Goal: Find specific page/section: Find specific page/section

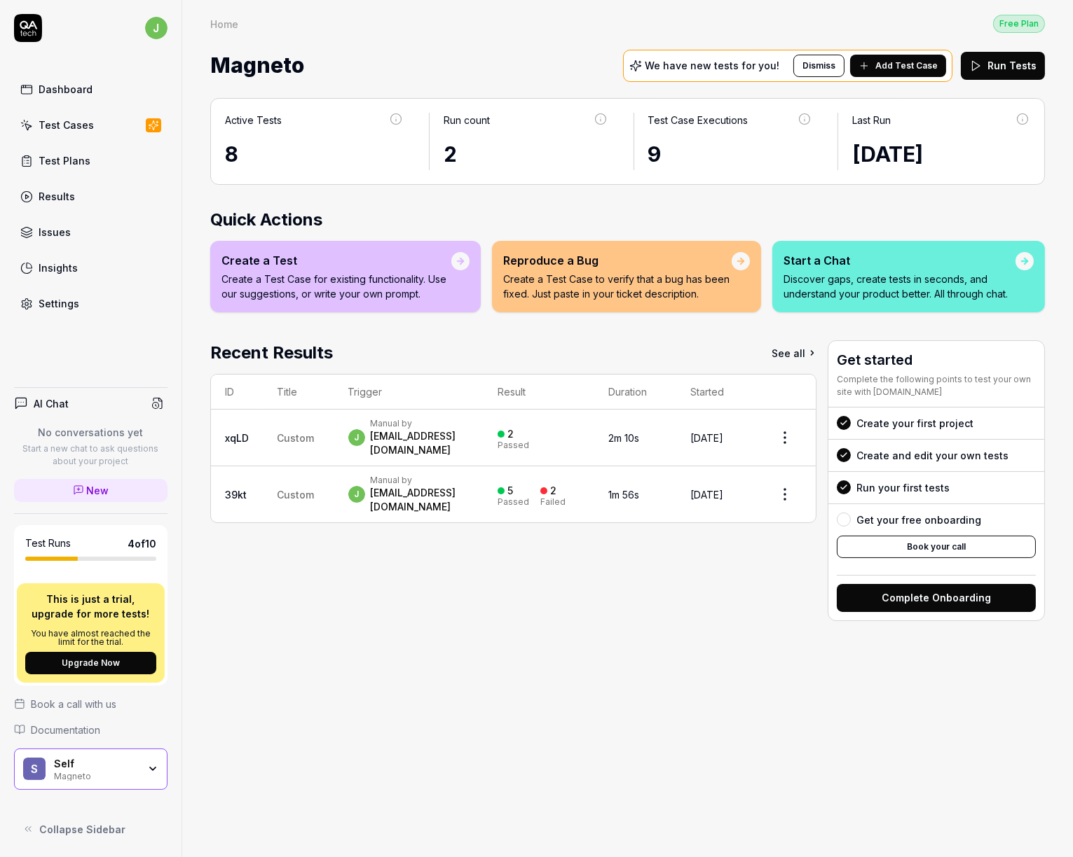
click at [73, 123] on div "Test Cases" at bounding box center [66, 125] width 55 height 15
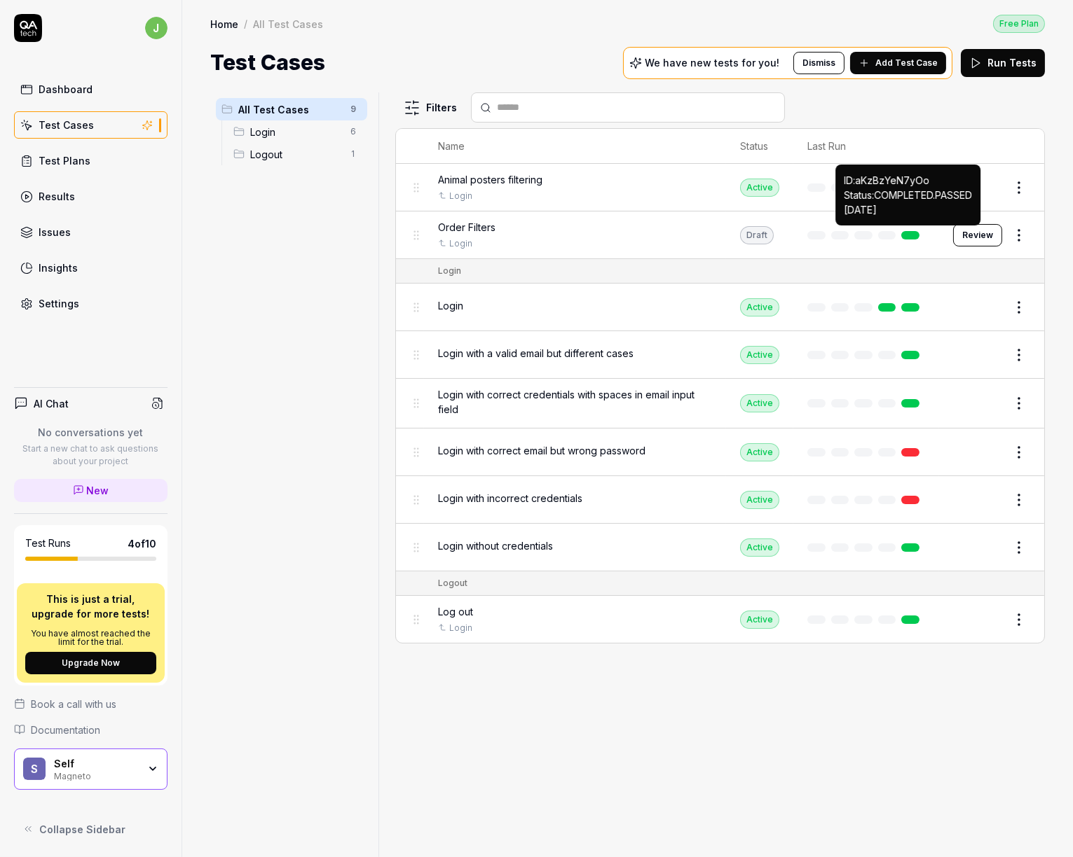
click at [911, 231] on link at bounding box center [910, 235] width 18 height 8
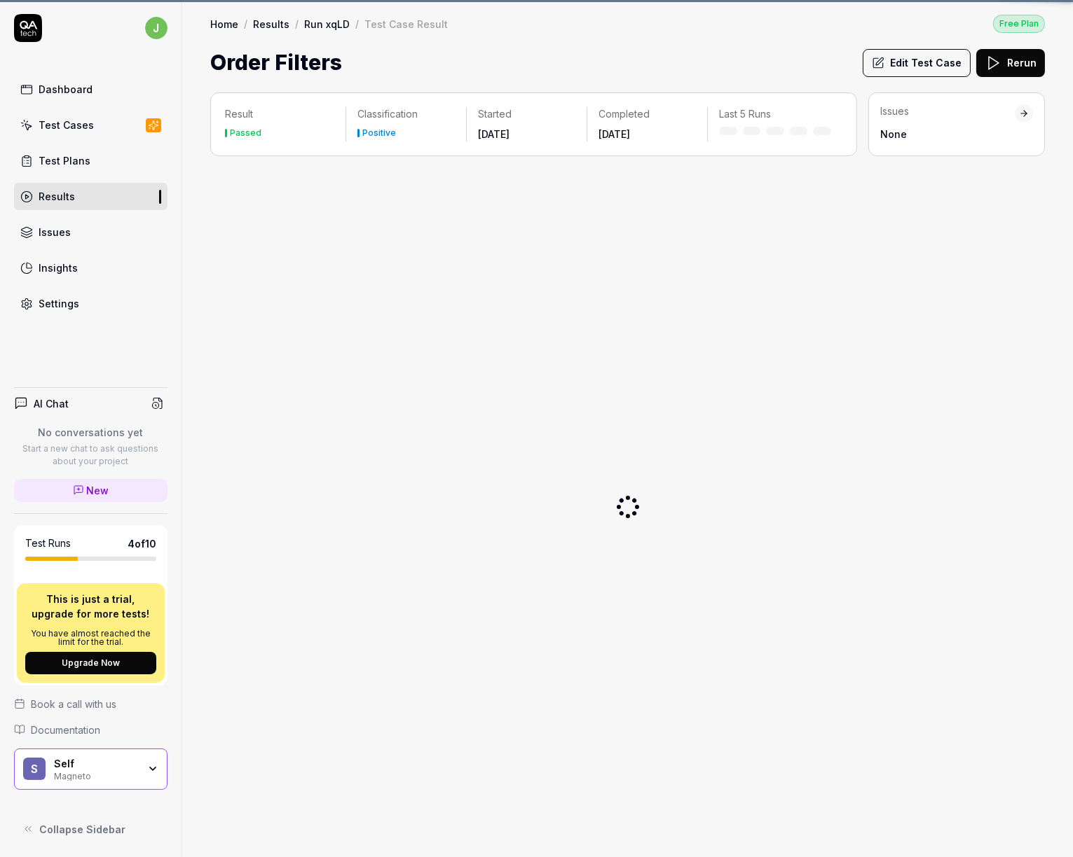
click at [910, 233] on div at bounding box center [627, 506] width 834 height 679
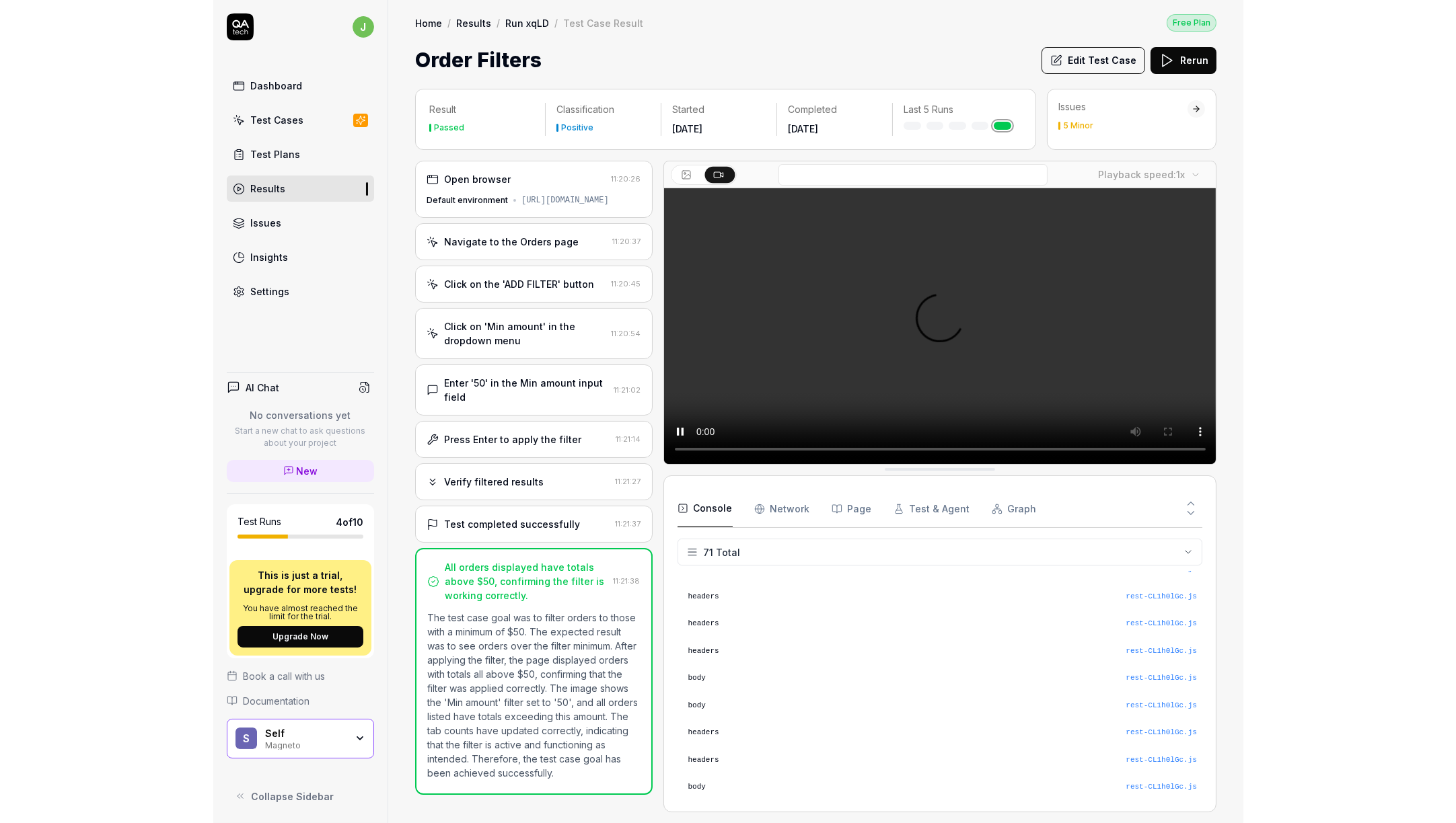
scroll to position [1767, 0]
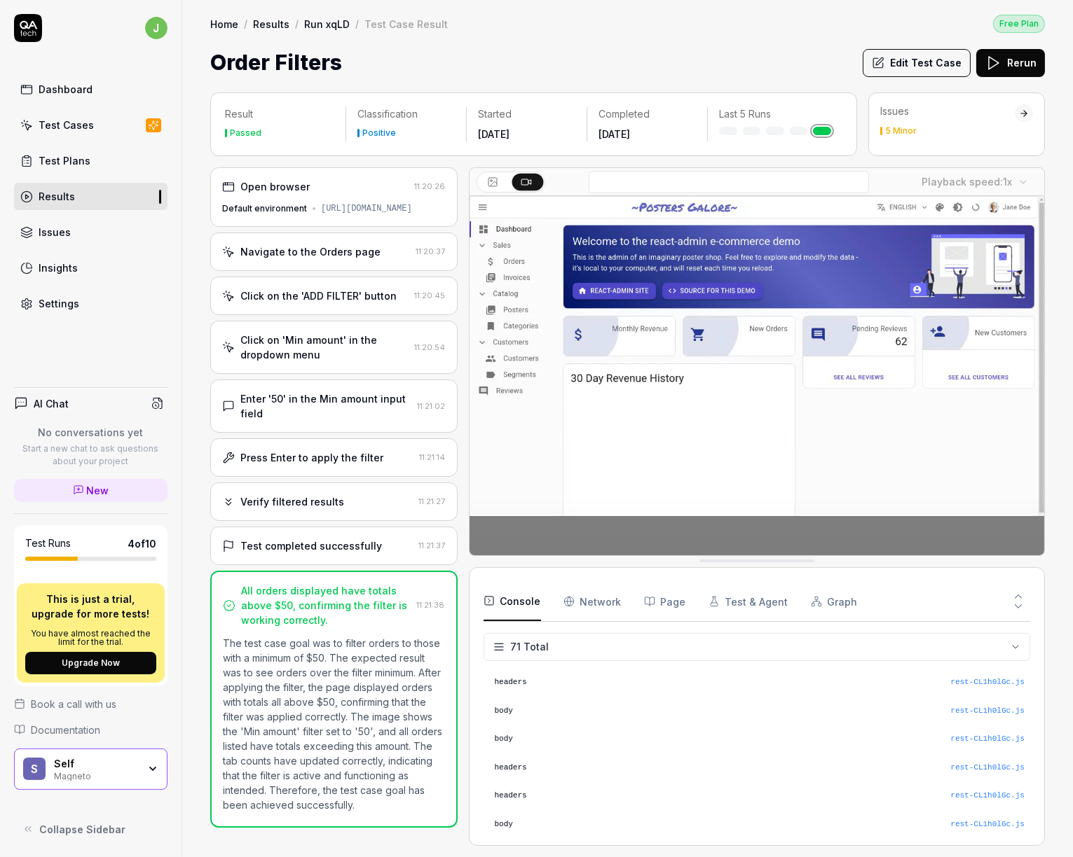
click at [743, 428] on video at bounding box center [756, 375] width 575 height 359
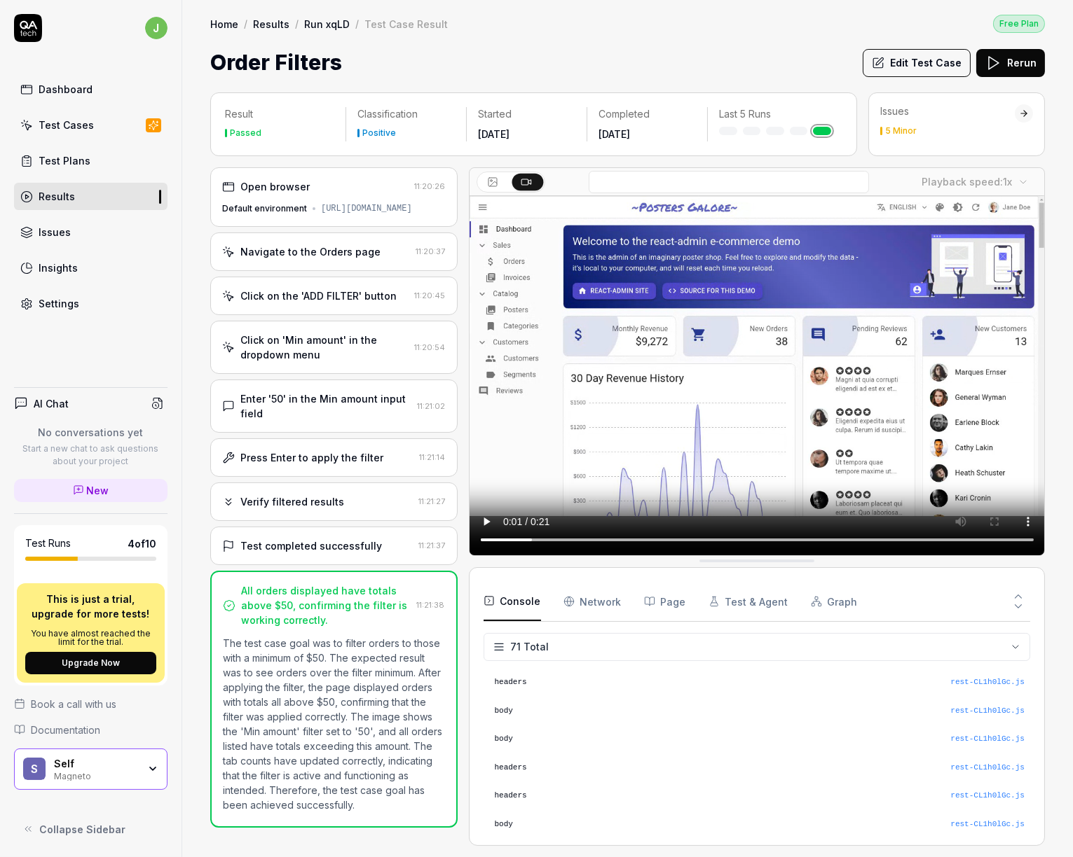
click at [741, 387] on video at bounding box center [756, 375] width 575 height 359
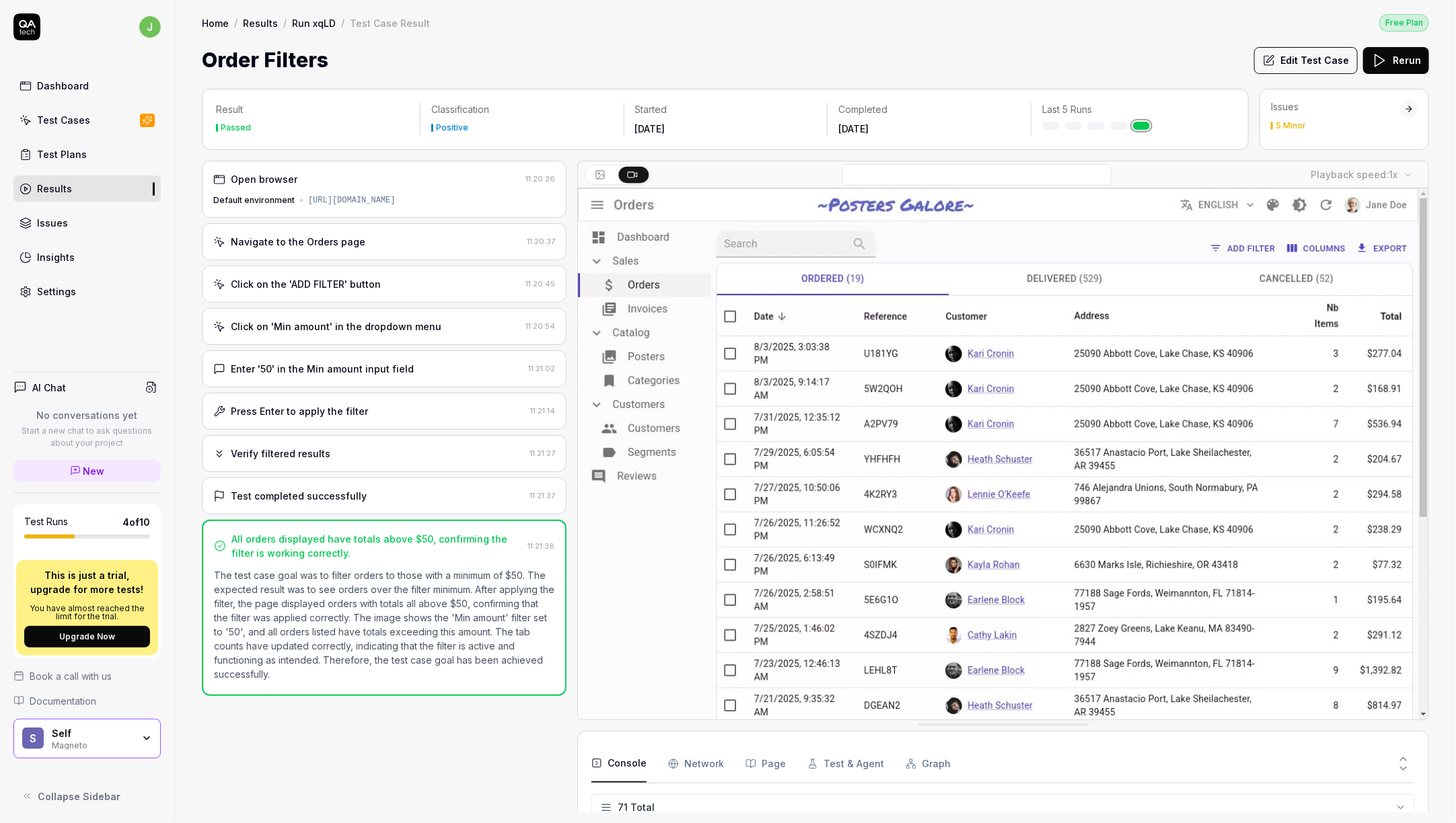
click at [81, 150] on div "Test Plans" at bounding box center [62, 154] width 50 height 14
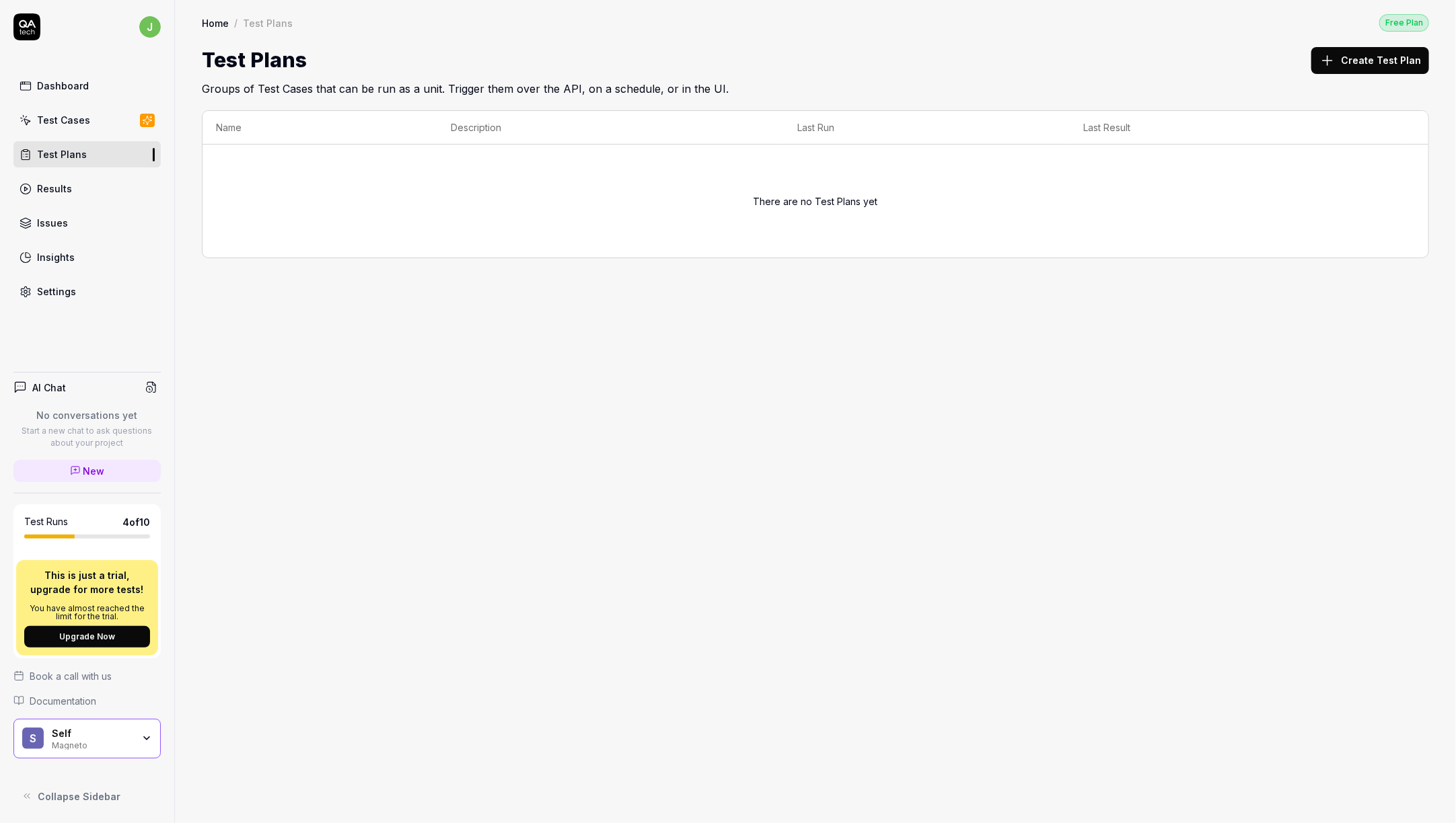
click at [68, 113] on div "Test Cases" at bounding box center [63, 120] width 53 height 14
